Goal: Check status: Check status

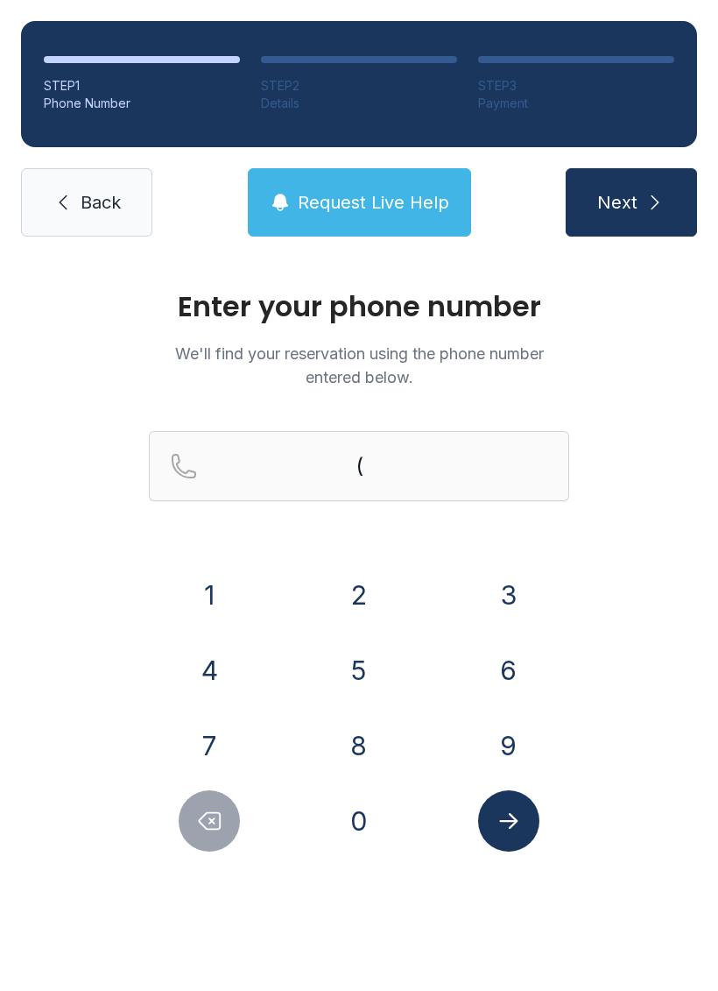
click at [498, 593] on button "3" at bounding box center [508, 594] width 61 height 61
click at [372, 732] on button "8" at bounding box center [358, 745] width 61 height 61
click at [485, 668] on button "6" at bounding box center [508, 669] width 61 height 61
click at [214, 747] on button "7" at bounding box center [209, 745] width 61 height 61
click at [205, 596] on button "1" at bounding box center [209, 594] width 61 height 61
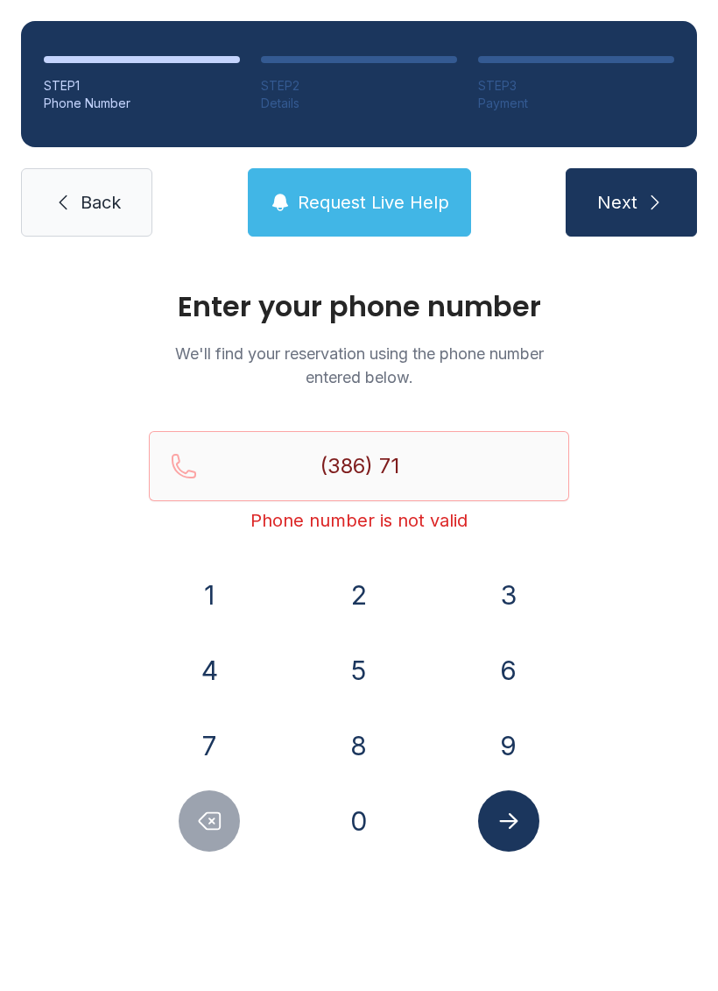
click at [205, 745] on button "7" at bounding box center [209, 745] width 61 height 61
click at [497, 732] on button "9" at bounding box center [508, 745] width 61 height 61
click at [364, 597] on button "2" at bounding box center [358, 594] width 61 height 61
click at [492, 618] on button "3" at bounding box center [508, 594] width 61 height 61
click at [368, 826] on button "0" at bounding box center [358, 820] width 61 height 61
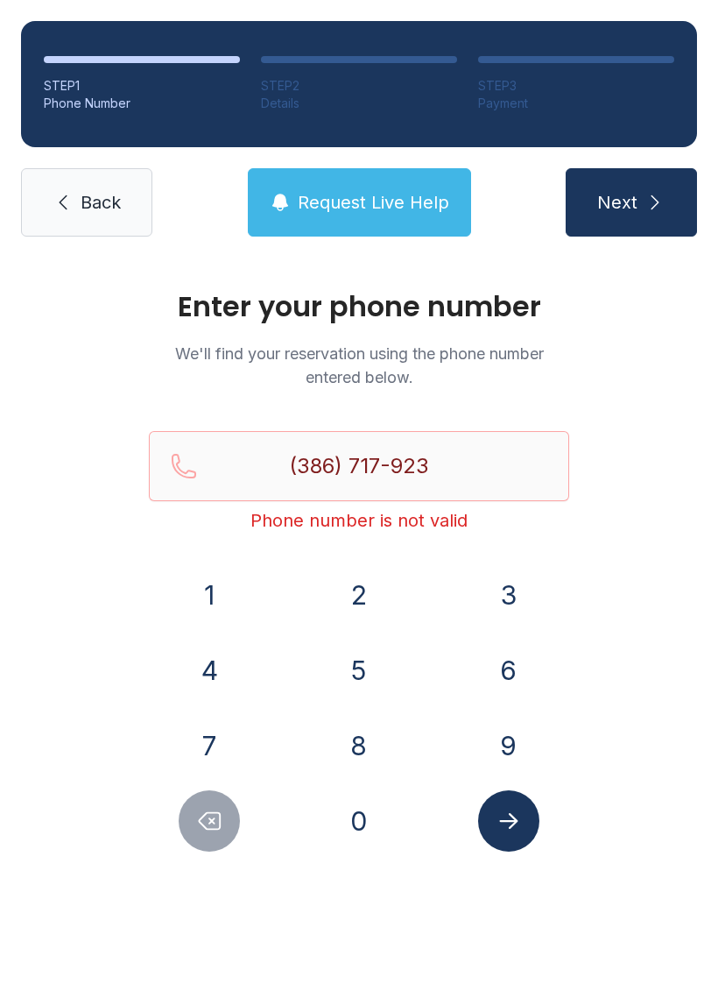
type input "[PHONE_NUMBER]"
click at [494, 816] on button "Submit lookup form" at bounding box center [508, 820] width 61 height 61
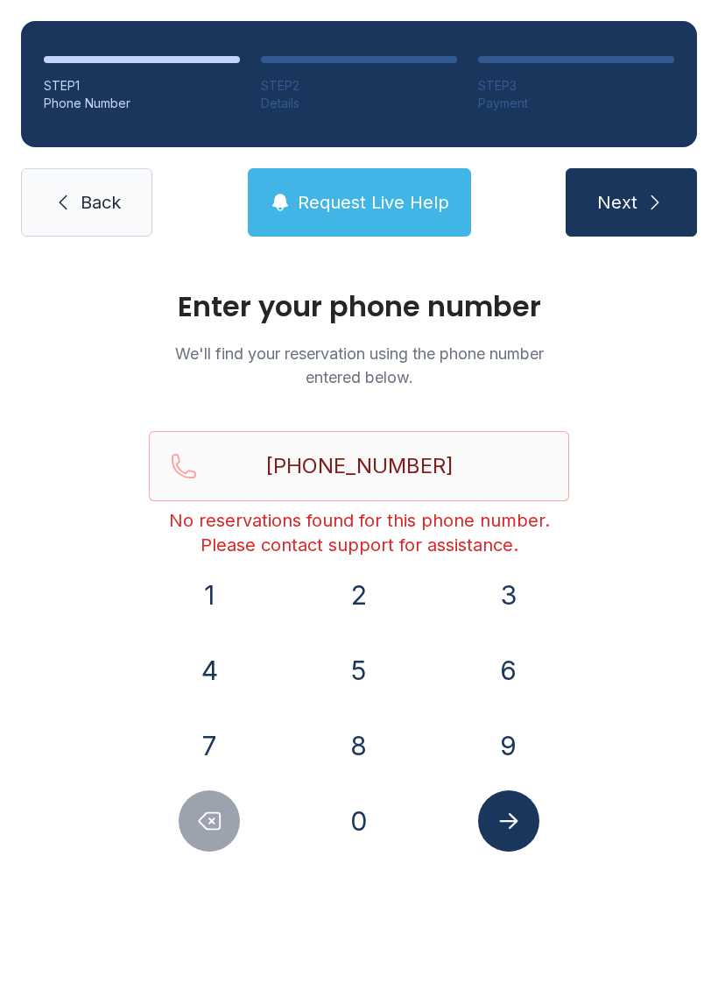
click at [511, 811] on icon "Submit lookup form" at bounding box center [509, 821] width 26 height 26
click at [72, 193] on icon at bounding box center [63, 202] width 21 height 21
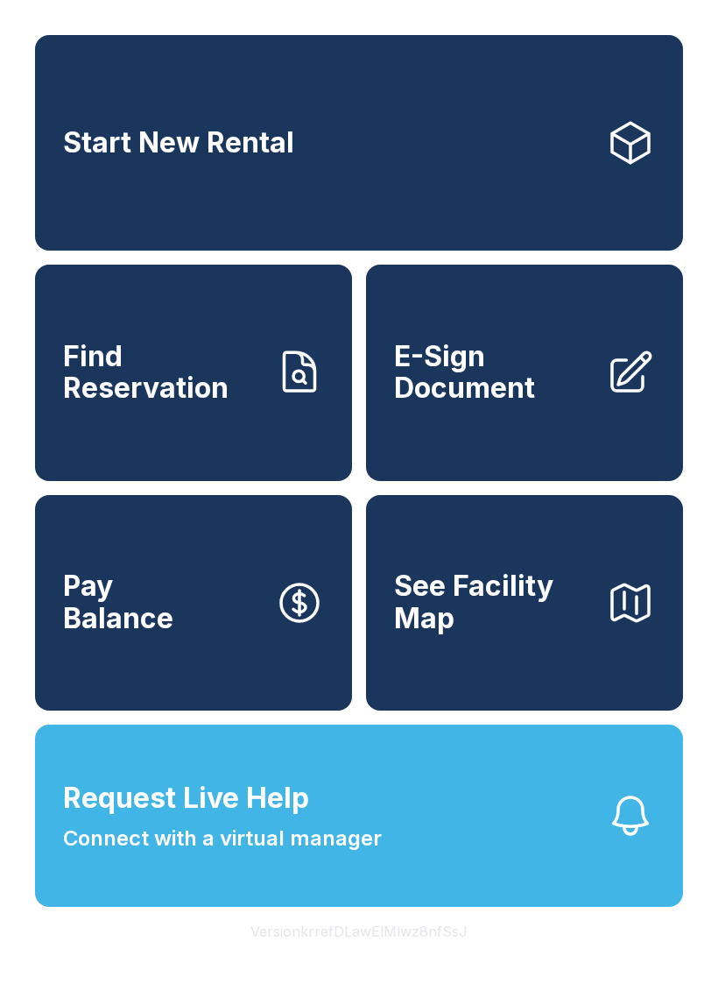
click at [212, 389] on span "Find Reservation" at bounding box center [162, 373] width 198 height 64
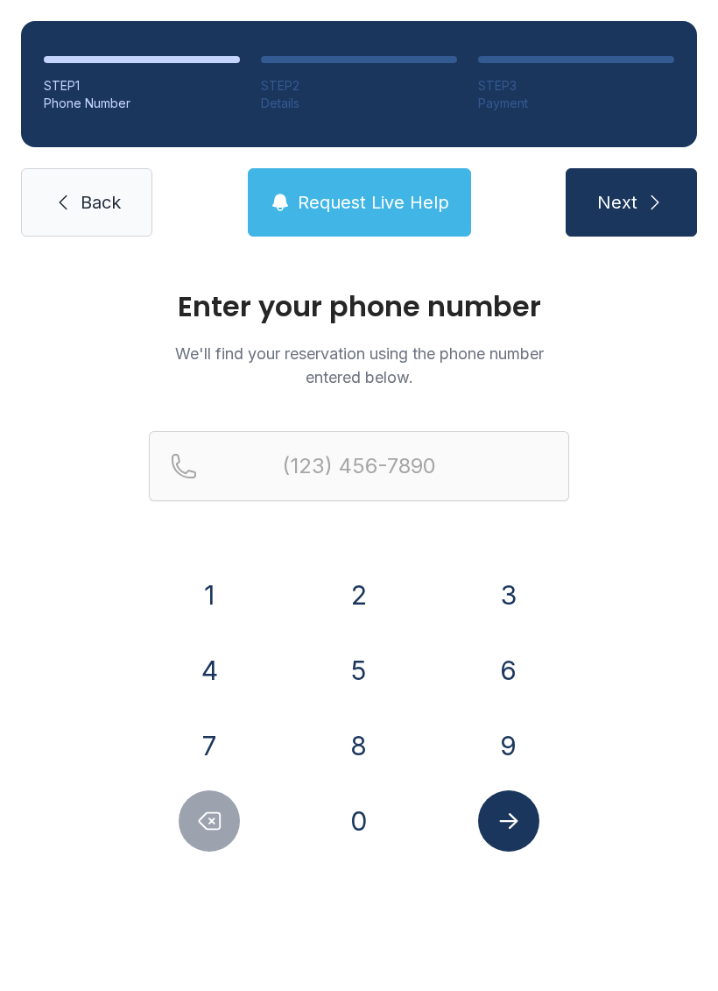
click at [74, 183] on link "Back" at bounding box center [86, 202] width 131 height 68
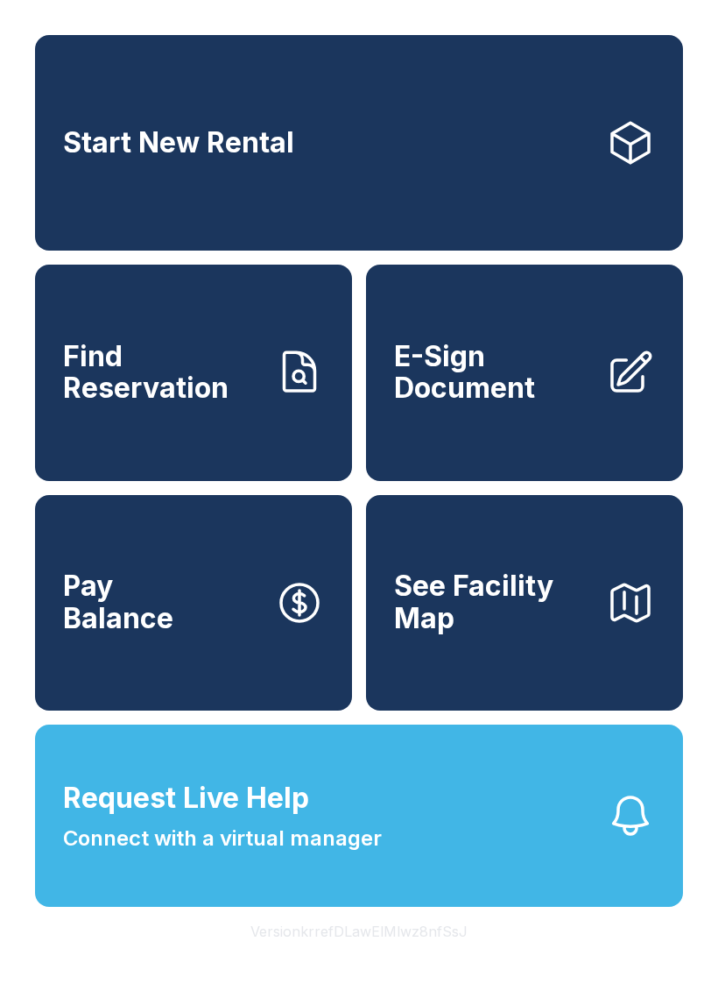
click at [360, 854] on span "Connect with a virtual manager" at bounding box center [222, 838] width 319 height 32
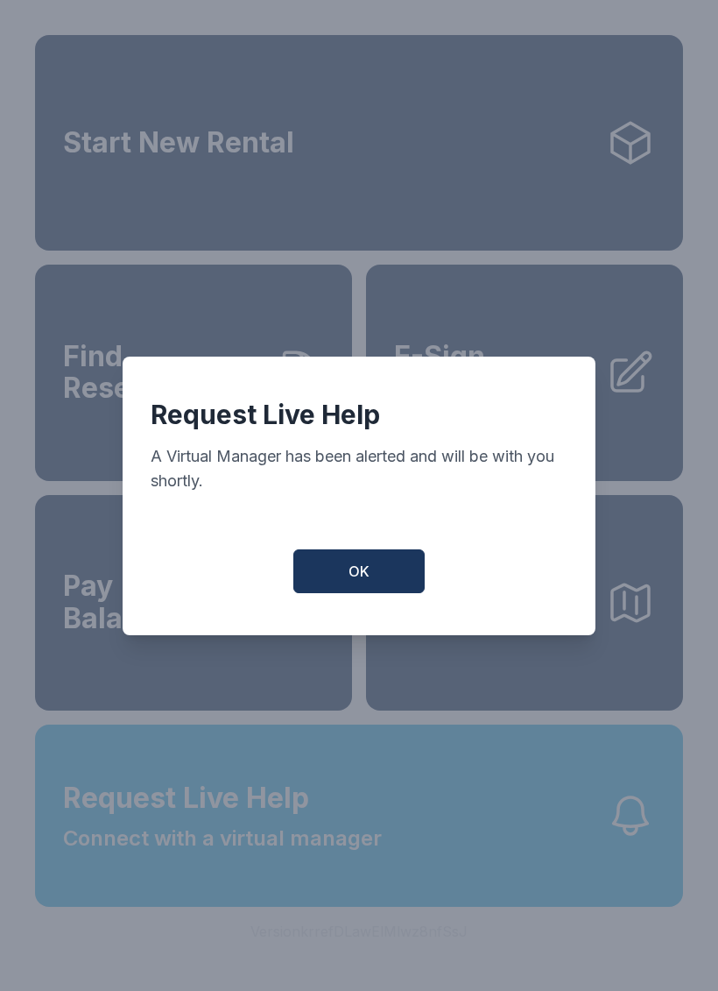
click at [346, 572] on button "OK" at bounding box center [358, 571] width 131 height 44
